Goal: Transaction & Acquisition: Book appointment/travel/reservation

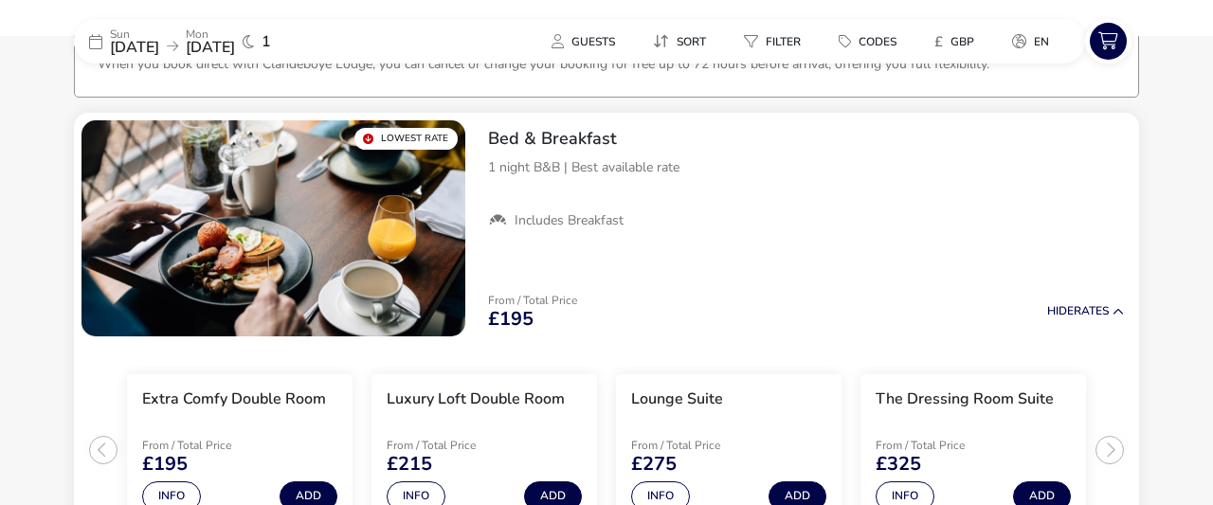
scroll to position [139, 0]
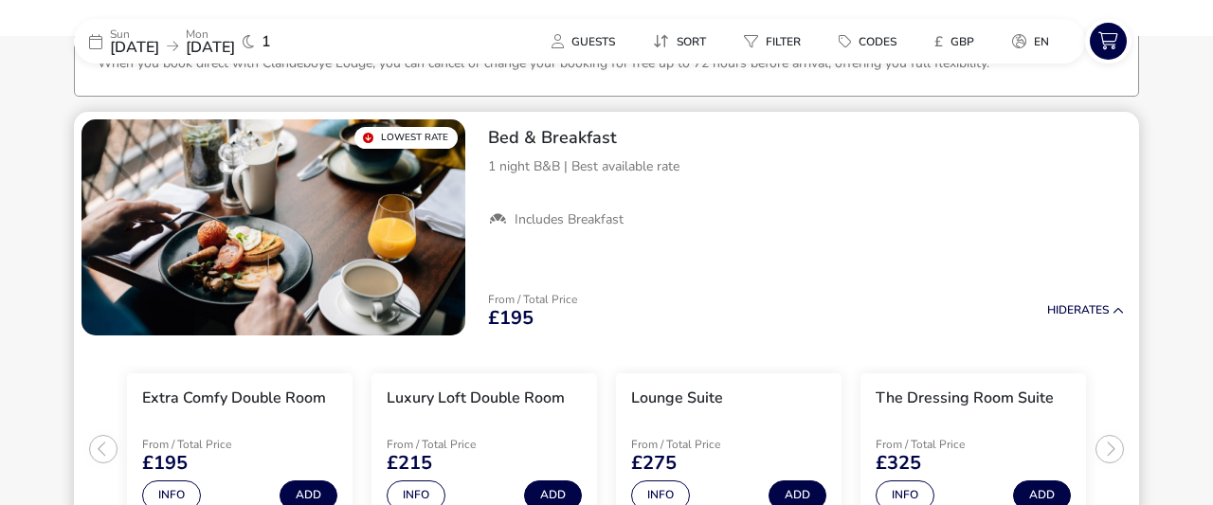
click at [378, 246] on img "1 / 1" at bounding box center [274, 227] width 384 height 216
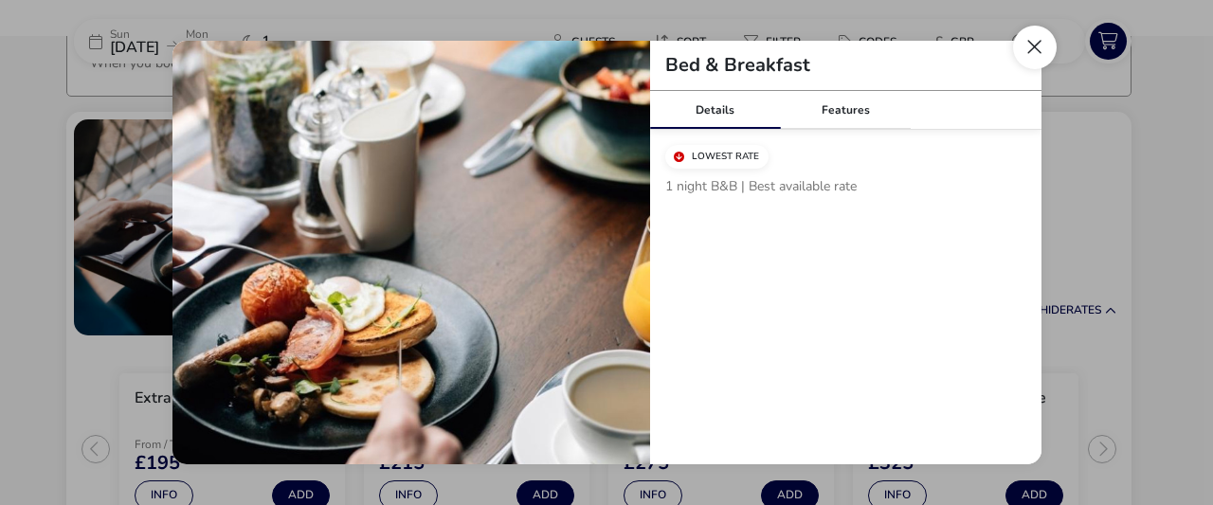
click at [1036, 34] on button "Close modal" at bounding box center [1035, 48] width 44 height 44
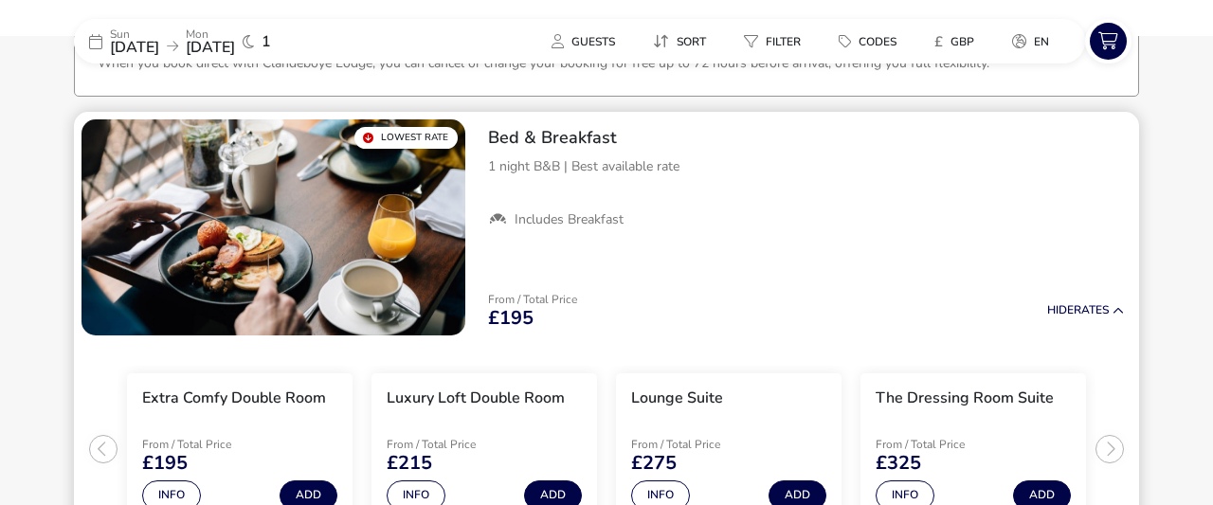
scroll to position [238, 0]
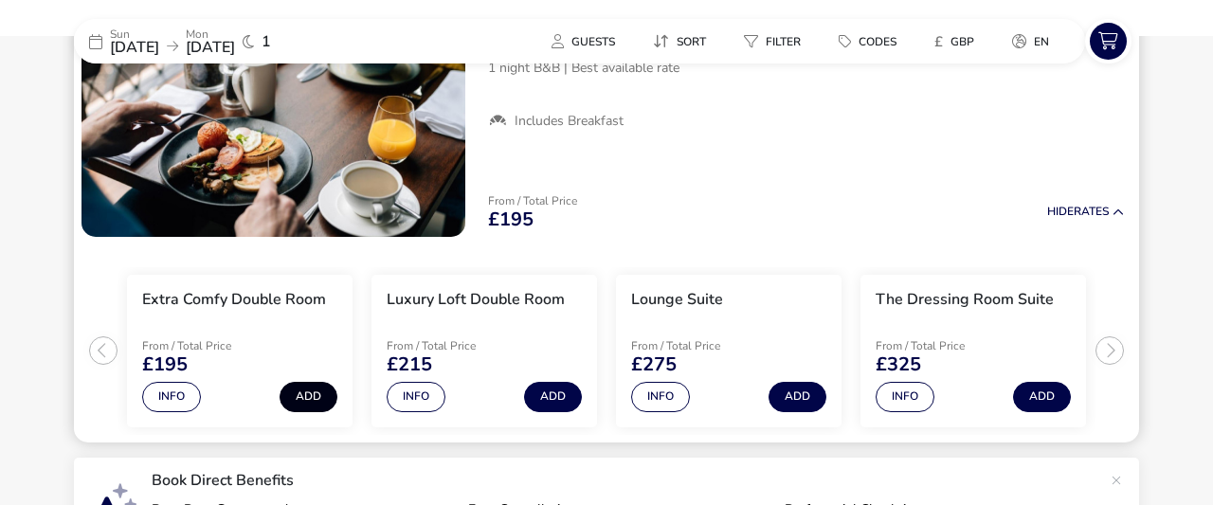
click at [298, 400] on button "Add" at bounding box center [309, 397] width 58 height 30
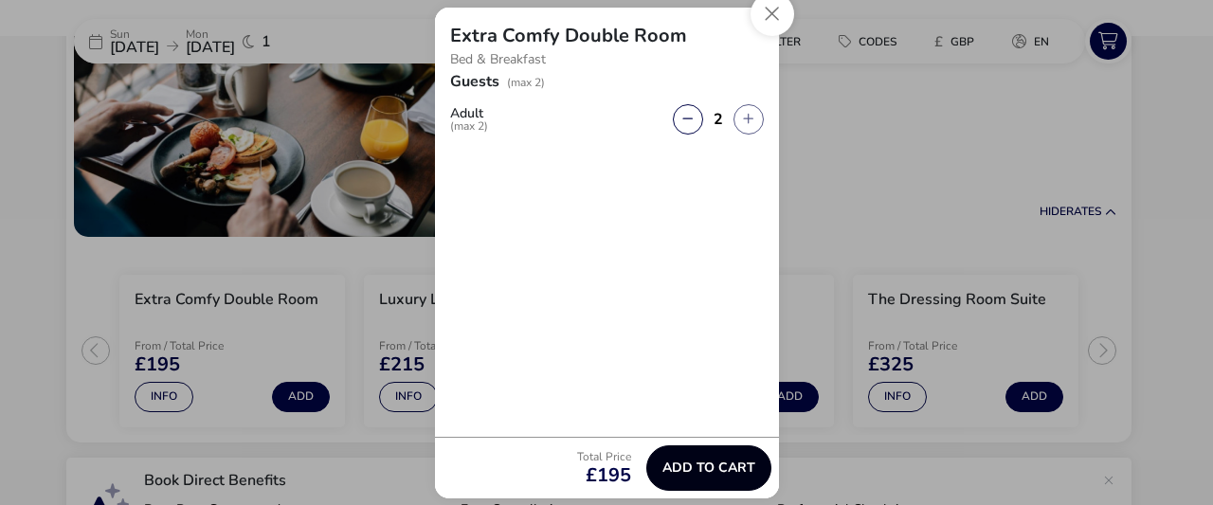
click at [704, 463] on span "Add to cart" at bounding box center [709, 468] width 93 height 14
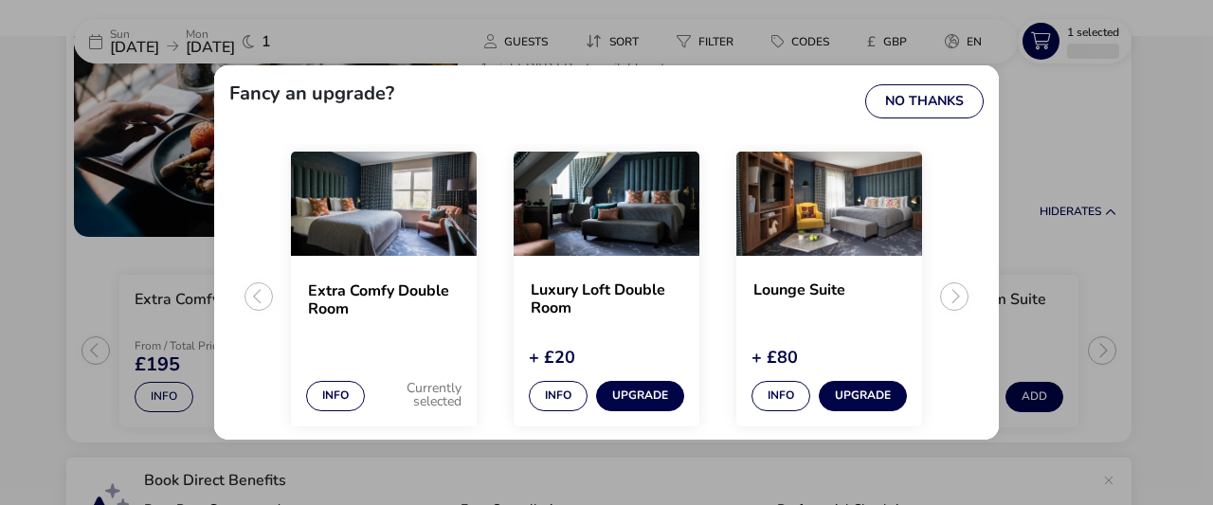
click at [952, 292] on ul "Extra Comfy Double Room Info Currently selected Luxury Loft Double Room + £20 I…" at bounding box center [606, 304] width 755 height 320
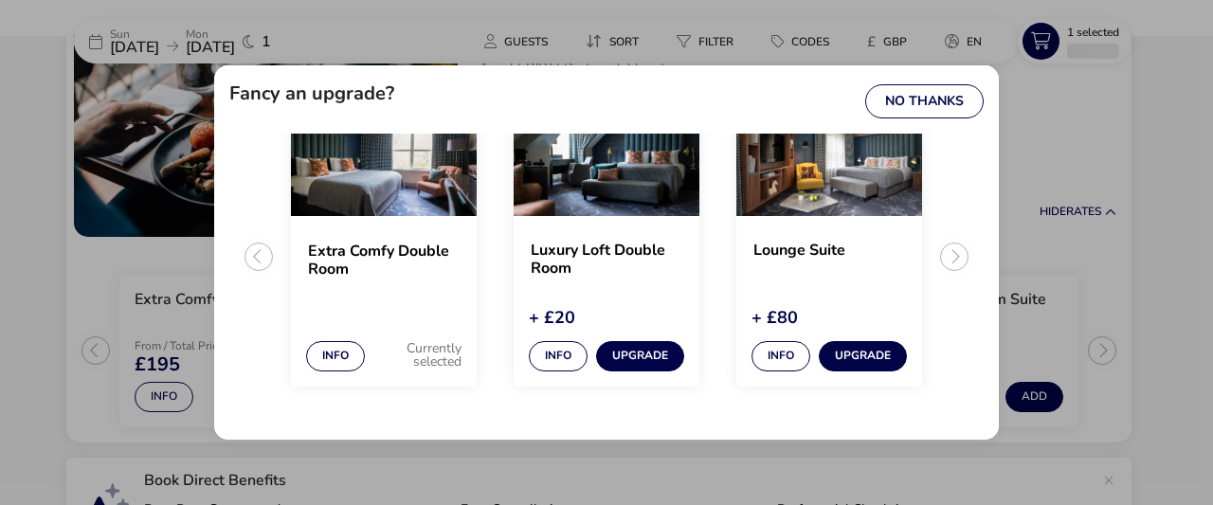
scroll to position [0, 0]
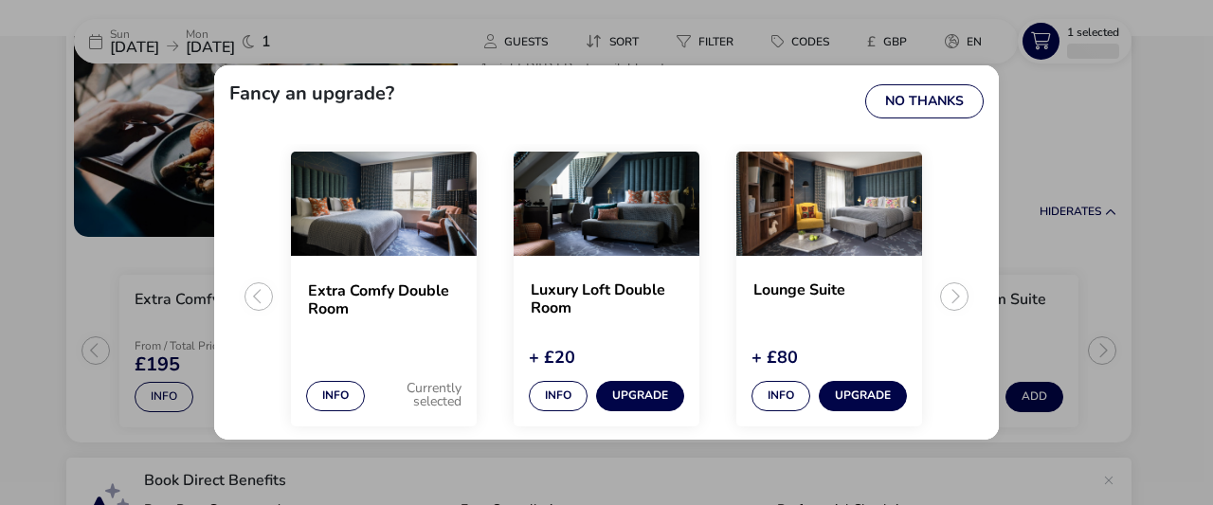
click at [1082, 130] on div "Fancy an upgrade? No Thanks Extra Comfy Double Room Info Currently selected Lux…" at bounding box center [606, 252] width 1213 height 505
click at [951, 98] on button "No Thanks" at bounding box center [925, 101] width 118 height 34
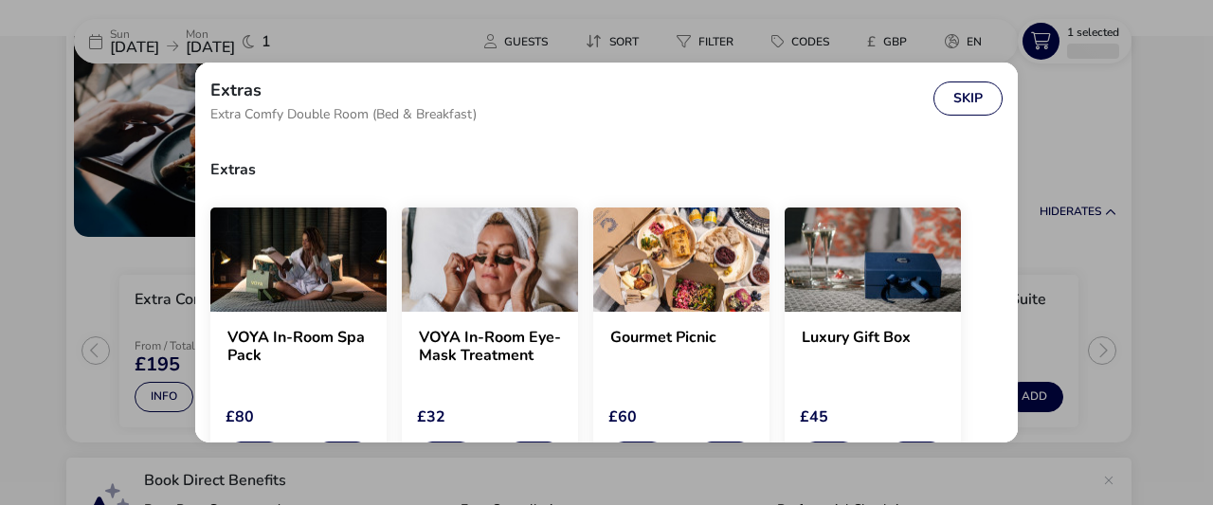
click at [573, 52] on div "Extras Extra Comfy Double Room (Bed & Breakfast) Skip Extras VOYA In-Room Spa P…" at bounding box center [606, 252] width 853 height 410
click at [989, 102] on button "Skip" at bounding box center [968, 99] width 69 height 34
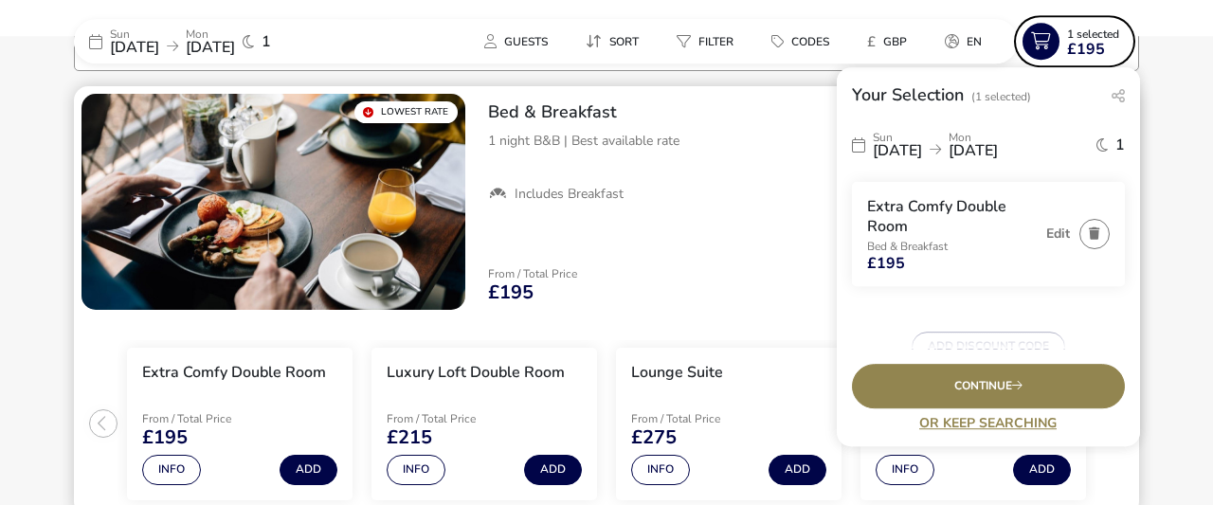
scroll to position [139, 0]
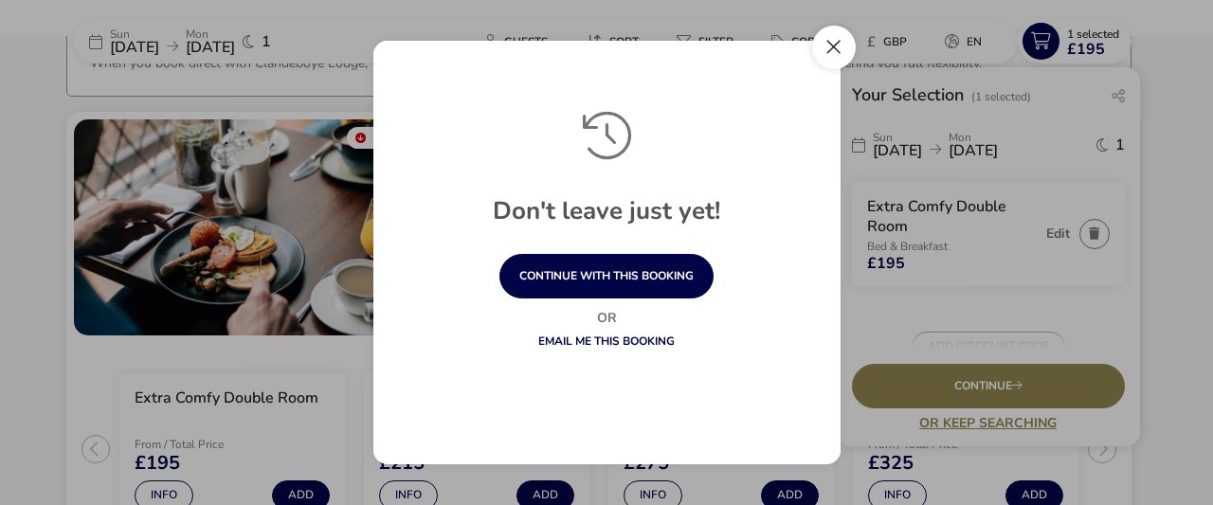
click at [847, 62] on button "Close" at bounding box center [834, 48] width 44 height 44
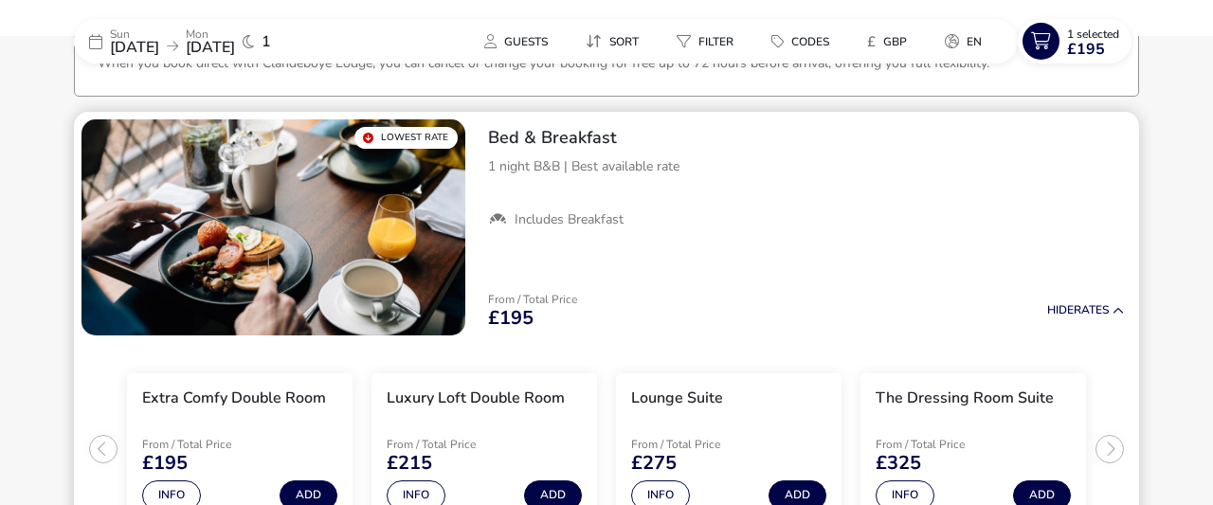
click at [954, 223] on ul "Includes Breakfast" at bounding box center [806, 219] width 636 height 17
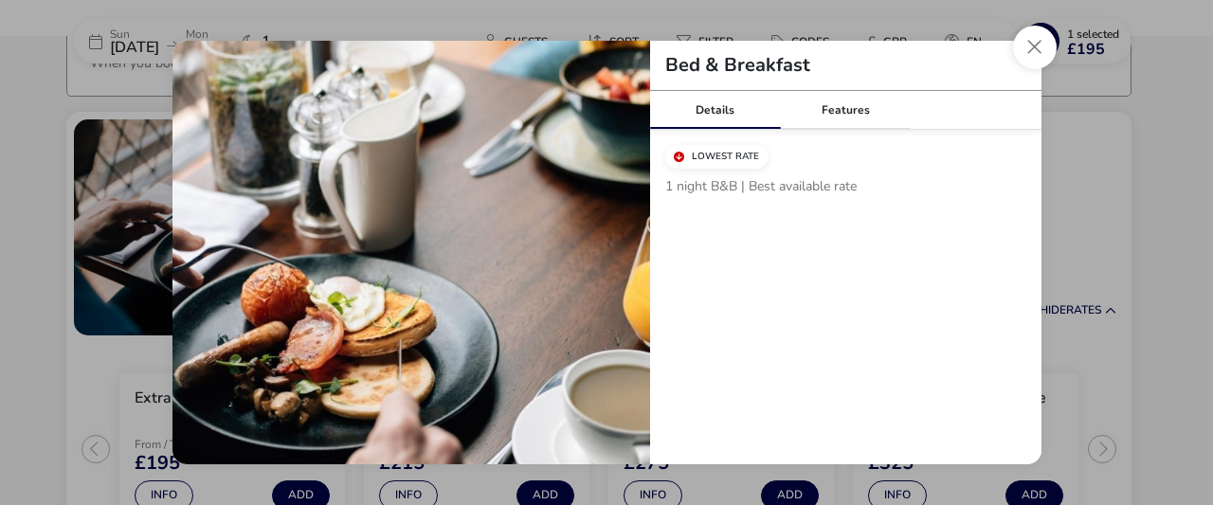
click at [1056, 53] on div "Bed & Breakfast Details Features Lowest Rate 1 night B&B | Best available rate …" at bounding box center [607, 253] width 900 height 455
click at [1042, 48] on button "Close modal" at bounding box center [1035, 48] width 44 height 44
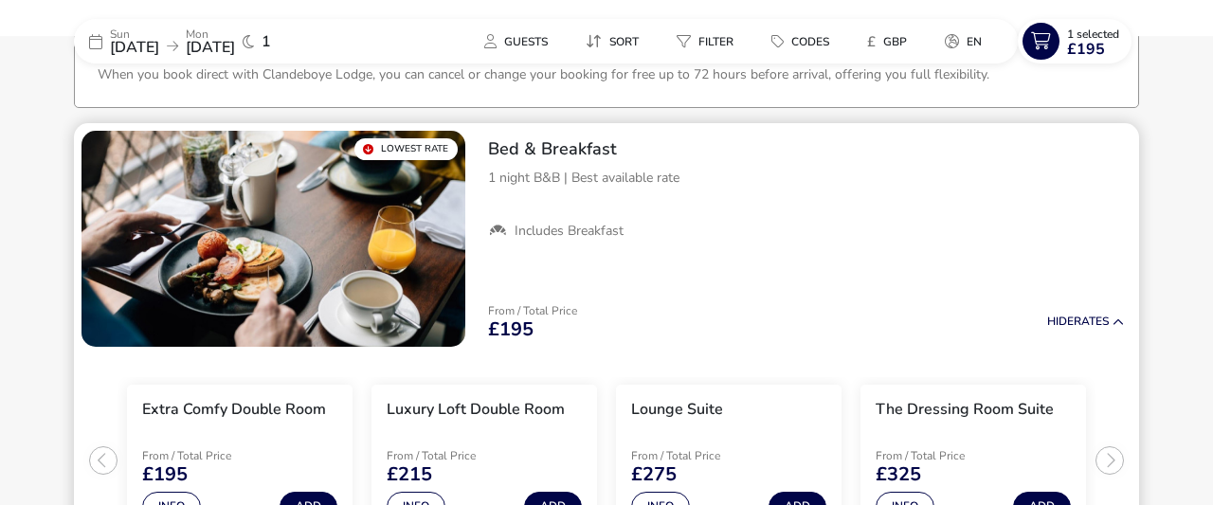
scroll to position [41, 0]
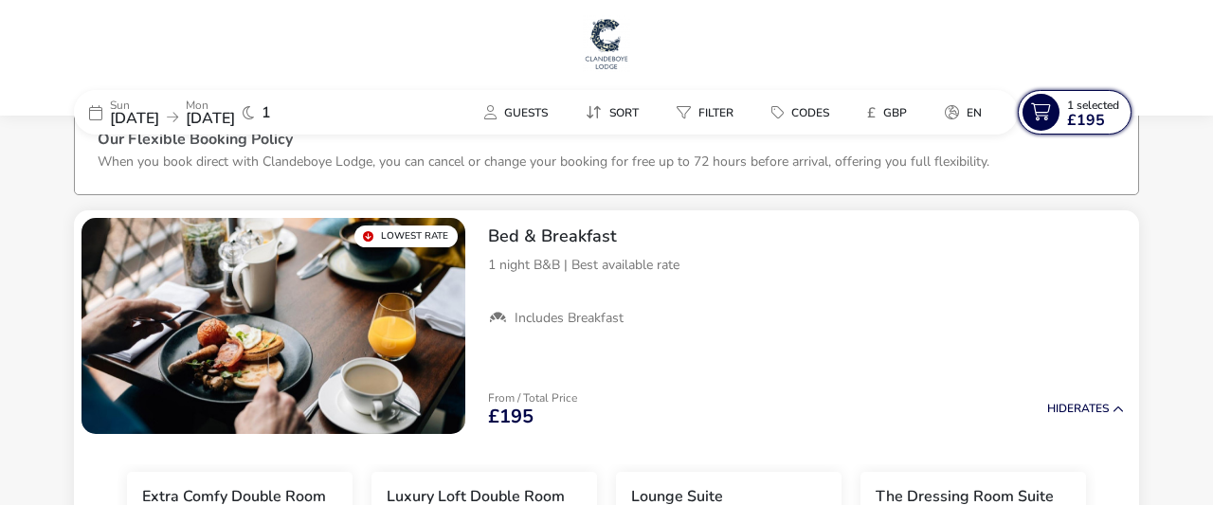
click at [1087, 119] on span "£195" at bounding box center [1086, 120] width 38 height 15
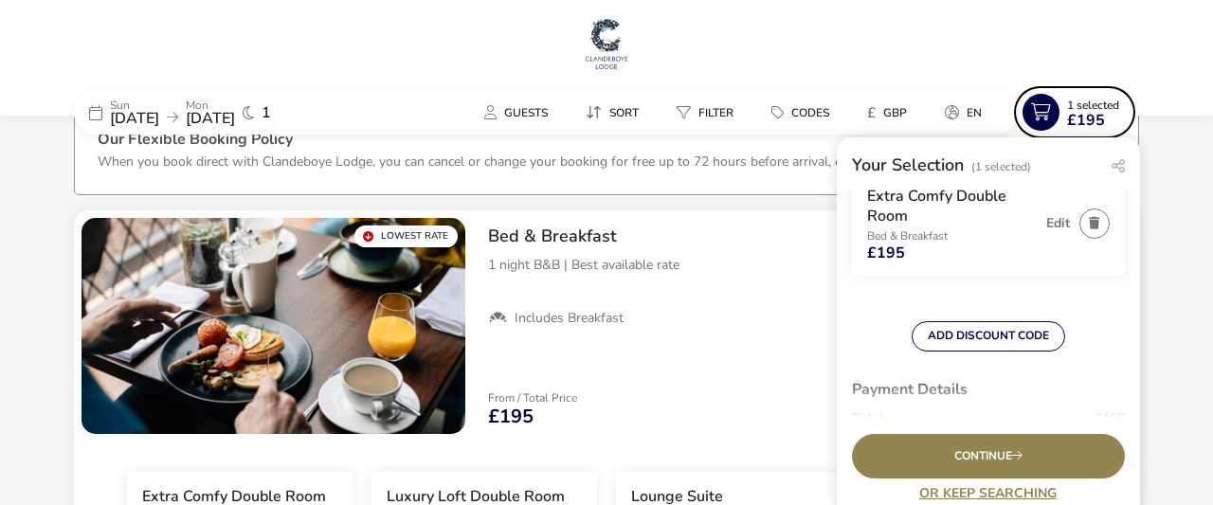
scroll to position [106, 0]
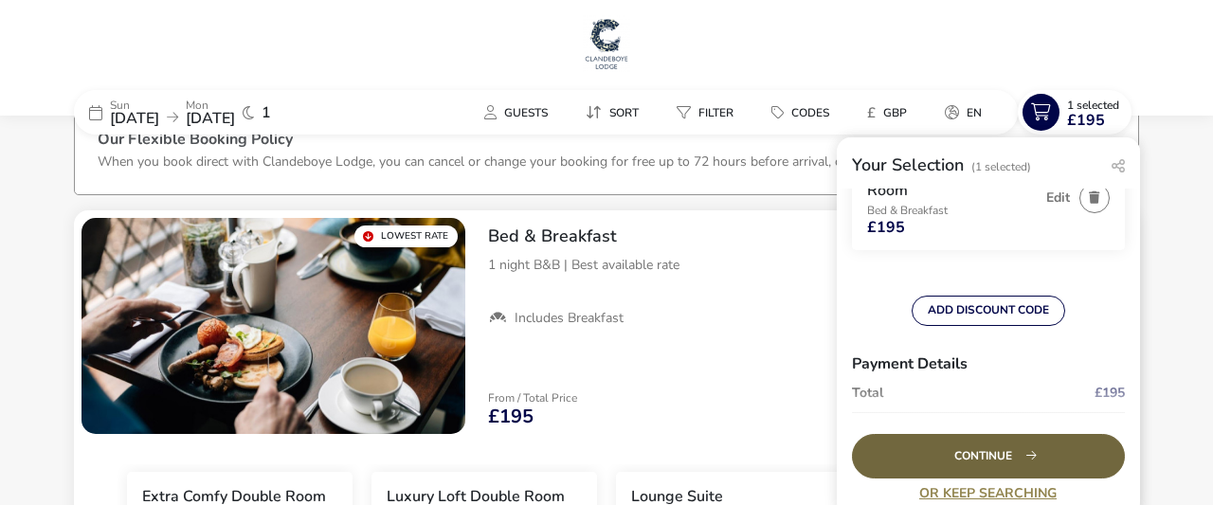
click at [970, 456] on div "Continue" at bounding box center [988, 456] width 273 height 45
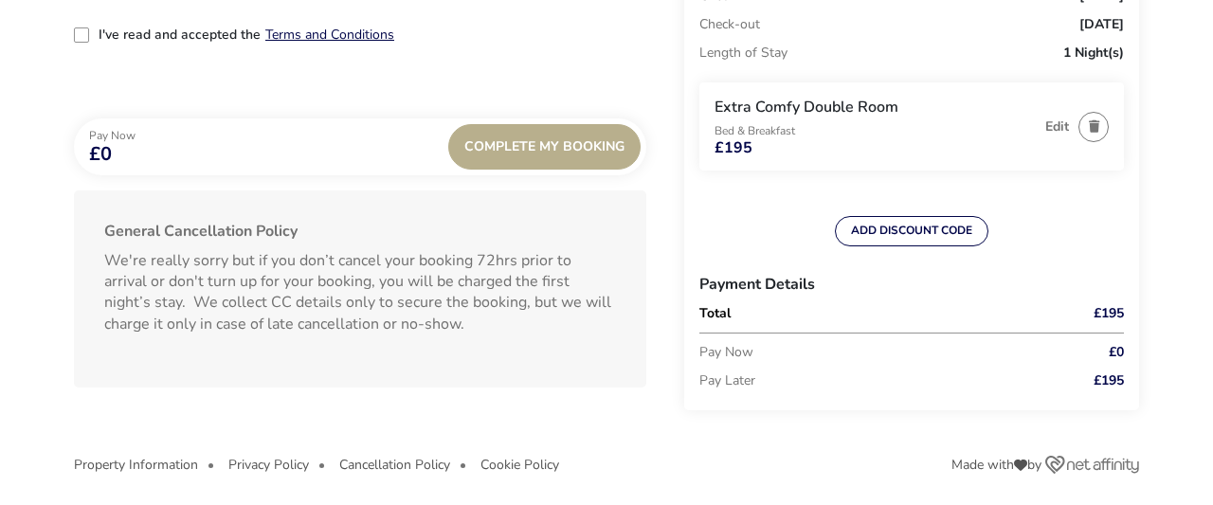
scroll to position [1922, 0]
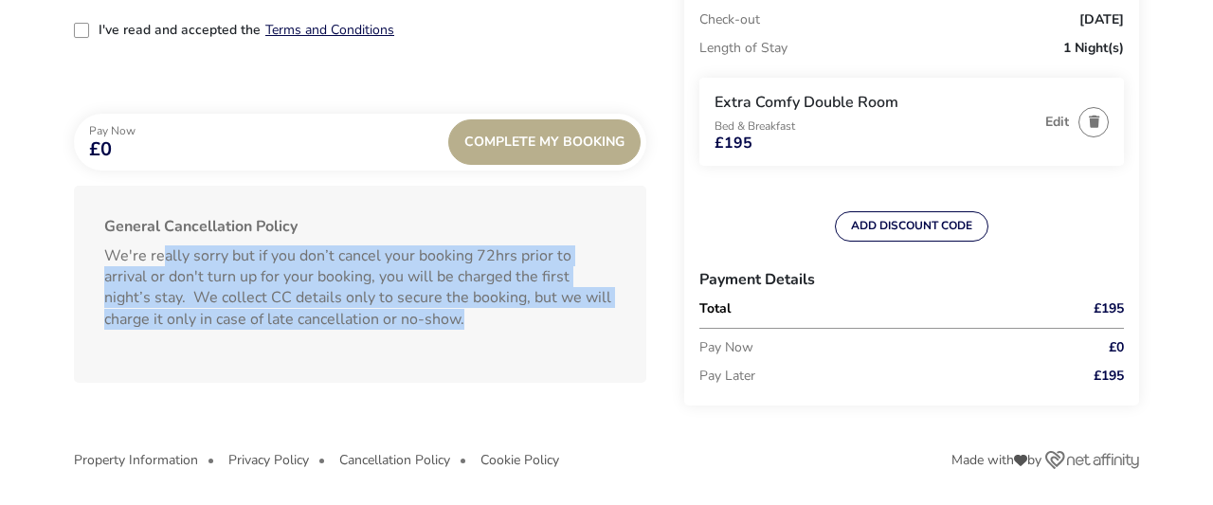
drag, startPoint x: 158, startPoint y: 255, endPoint x: 832, endPoint y: 311, distance: 676.3
click at [592, 313] on p "We're really sorry but if you don’t cancel your booking 72hrs prior to arrival …" at bounding box center [360, 288] width 512 height 100
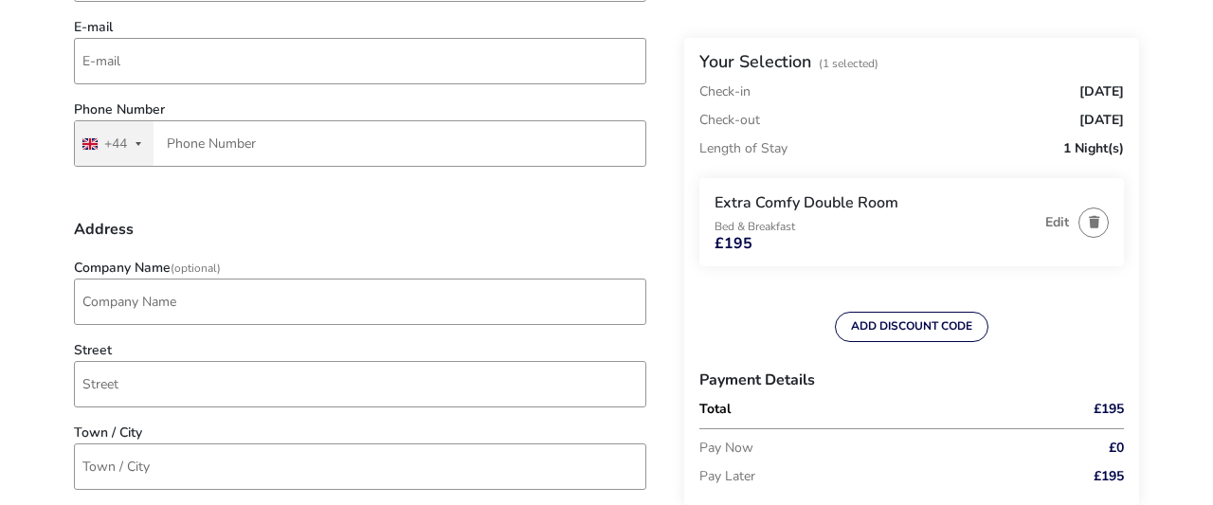
scroll to position [0, 0]
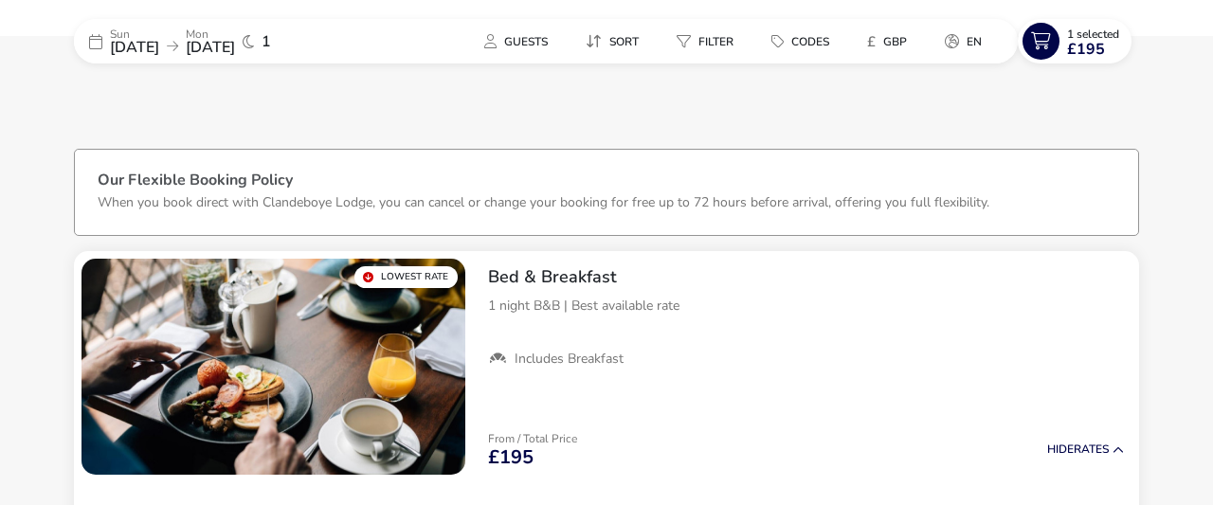
scroll to position [70, 0]
